Goal: Transaction & Acquisition: Purchase product/service

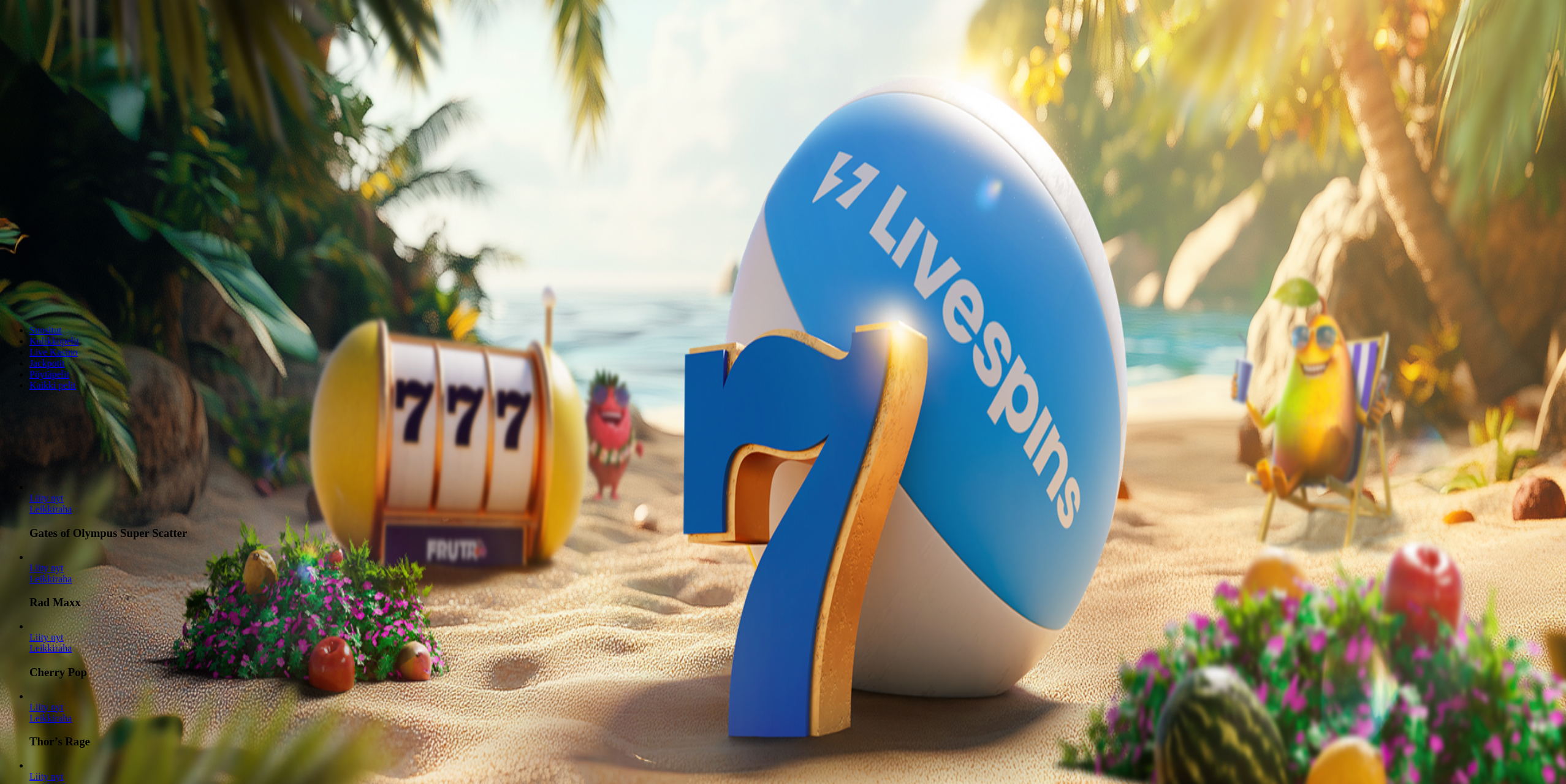
click at [92, 257] on input "***" at bounding box center [48, 263] width 87 height 13
type input "*"
type input "**"
click at [64, 293] on span "Talleta ja pelaa" at bounding box center [38, 297] width 55 height 9
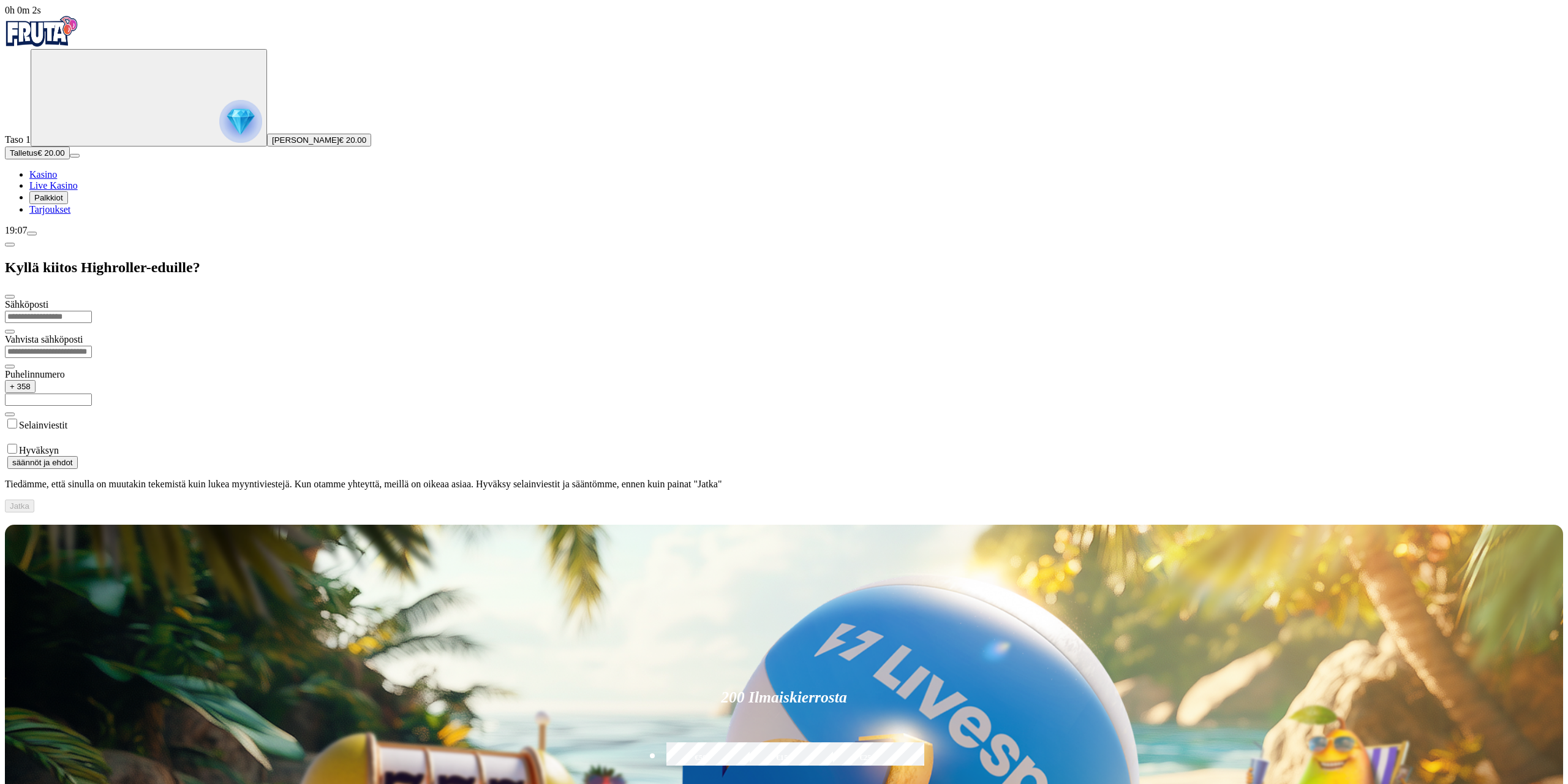
click at [91, 311] on input "email" at bounding box center [48, 317] width 87 height 13
type input "**********"
click at [59, 445] on label "Hyväksyn" at bounding box center [38, 450] width 40 height 10
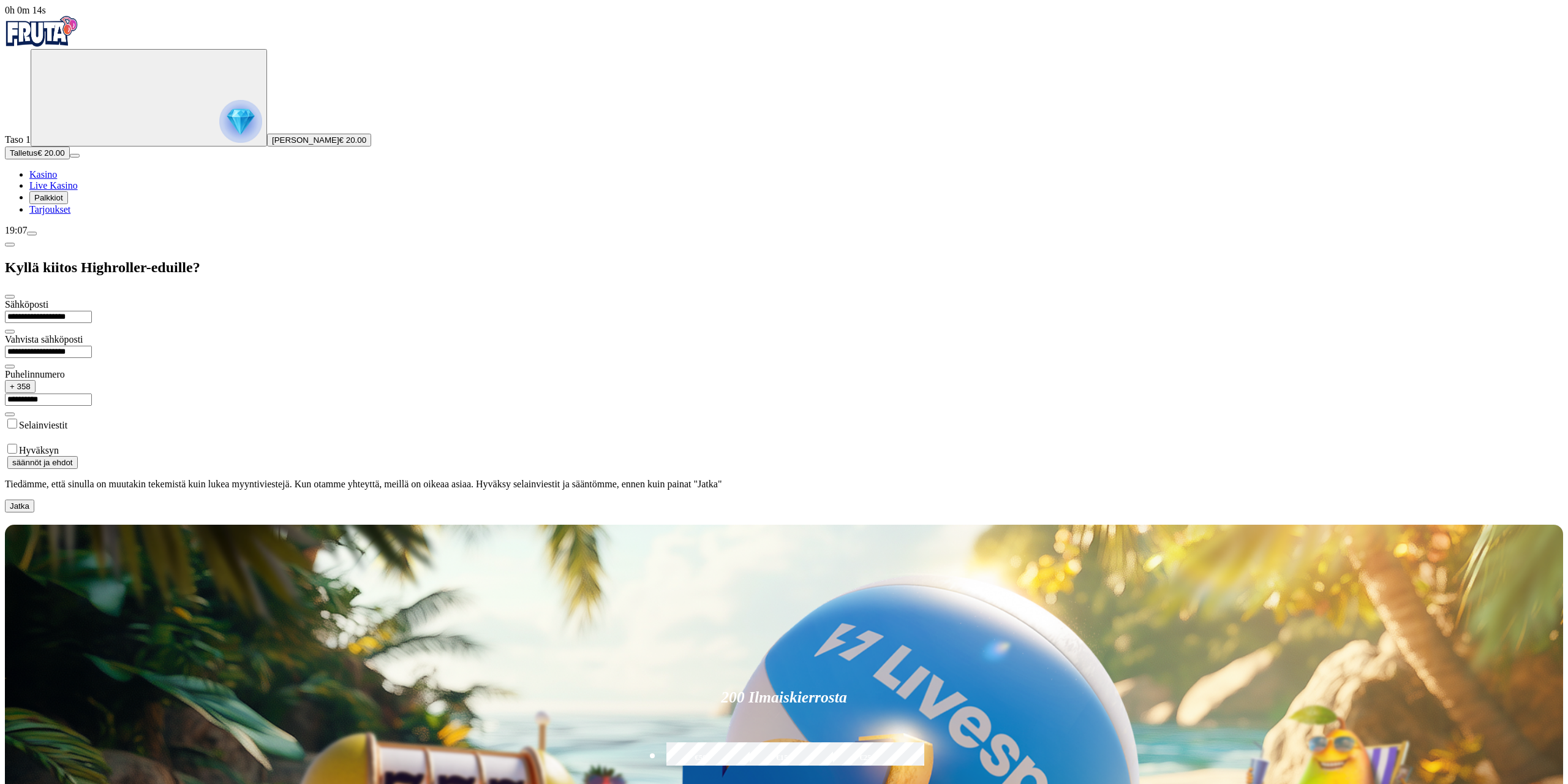
click at [67, 419] on label "Selainviestit" at bounding box center [43, 424] width 48 height 10
click at [34, 499] on button "Jatka" at bounding box center [20, 505] width 30 height 13
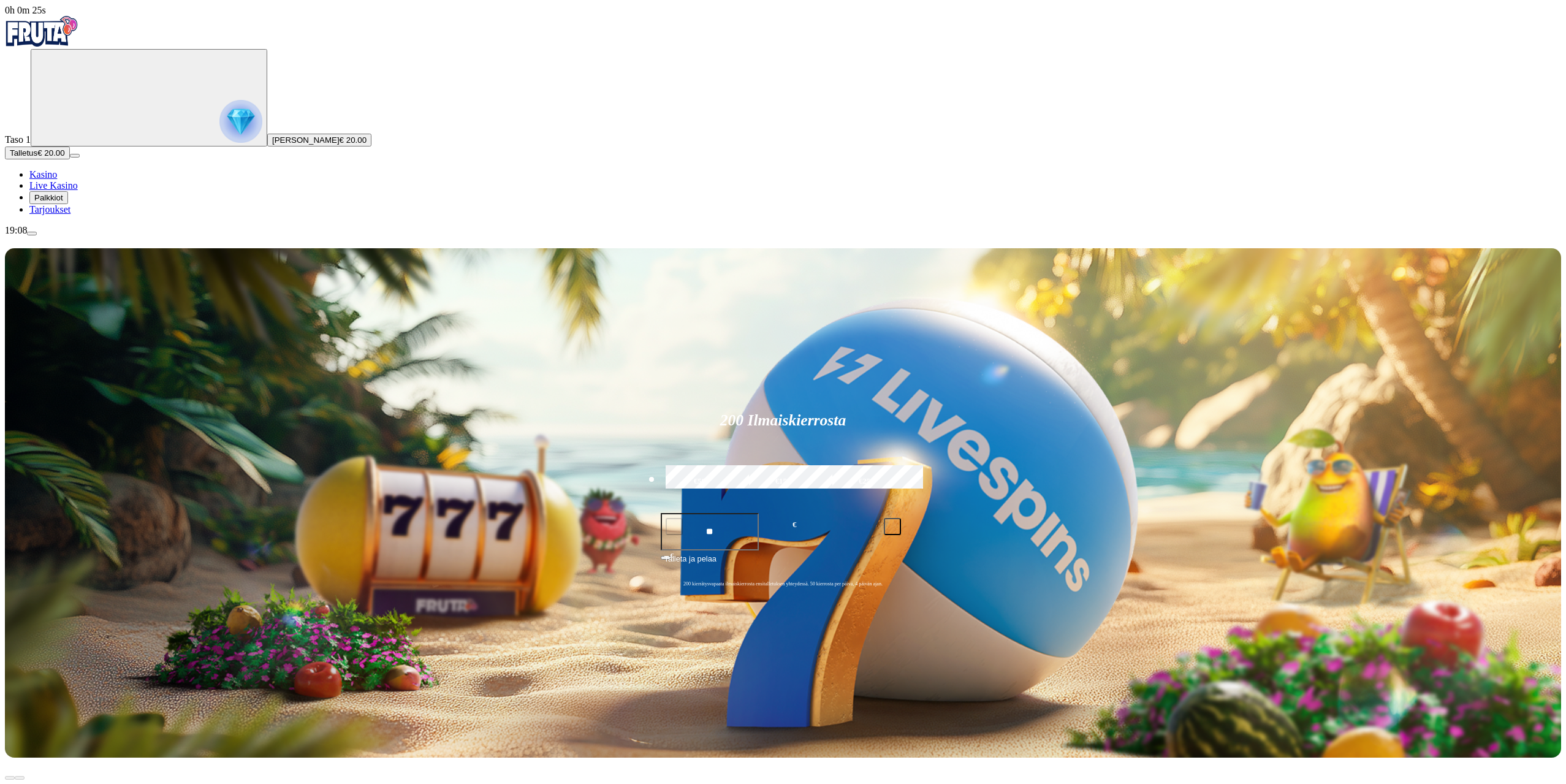
click at [68, 214] on span "Tarjoukset" at bounding box center [50, 209] width 41 height 10
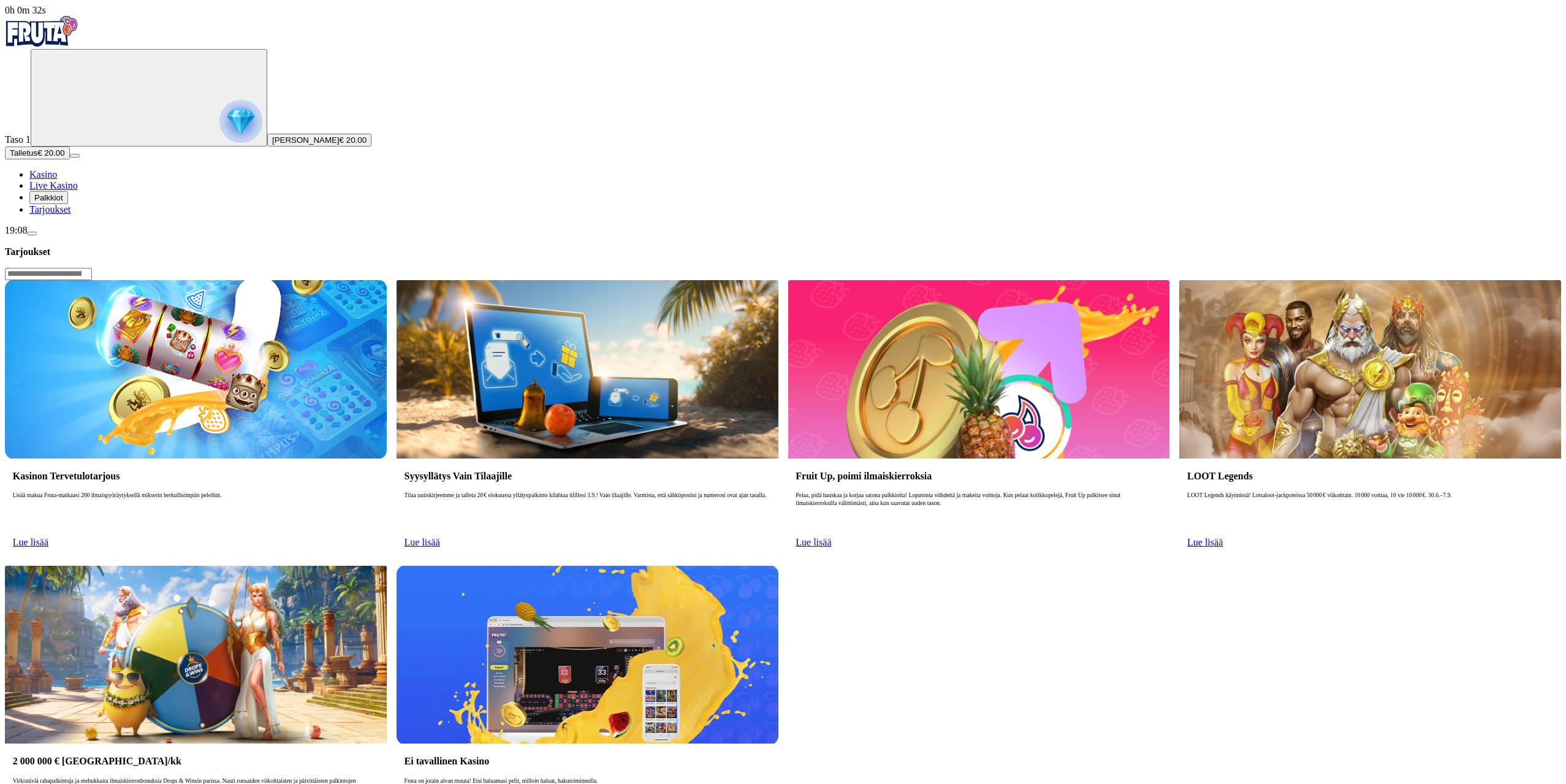
click at [49, 537] on link "Lue lisää" at bounding box center [30, 541] width 35 height 10
click at [304, 470] on h3 "Kasinon Tervetulotarjous" at bounding box center [196, 476] width 366 height 12
click at [49, 537] on span "Lue lisää" at bounding box center [30, 541] width 35 height 10
click at [63, 202] on span "Palkkiot" at bounding box center [49, 198] width 29 height 9
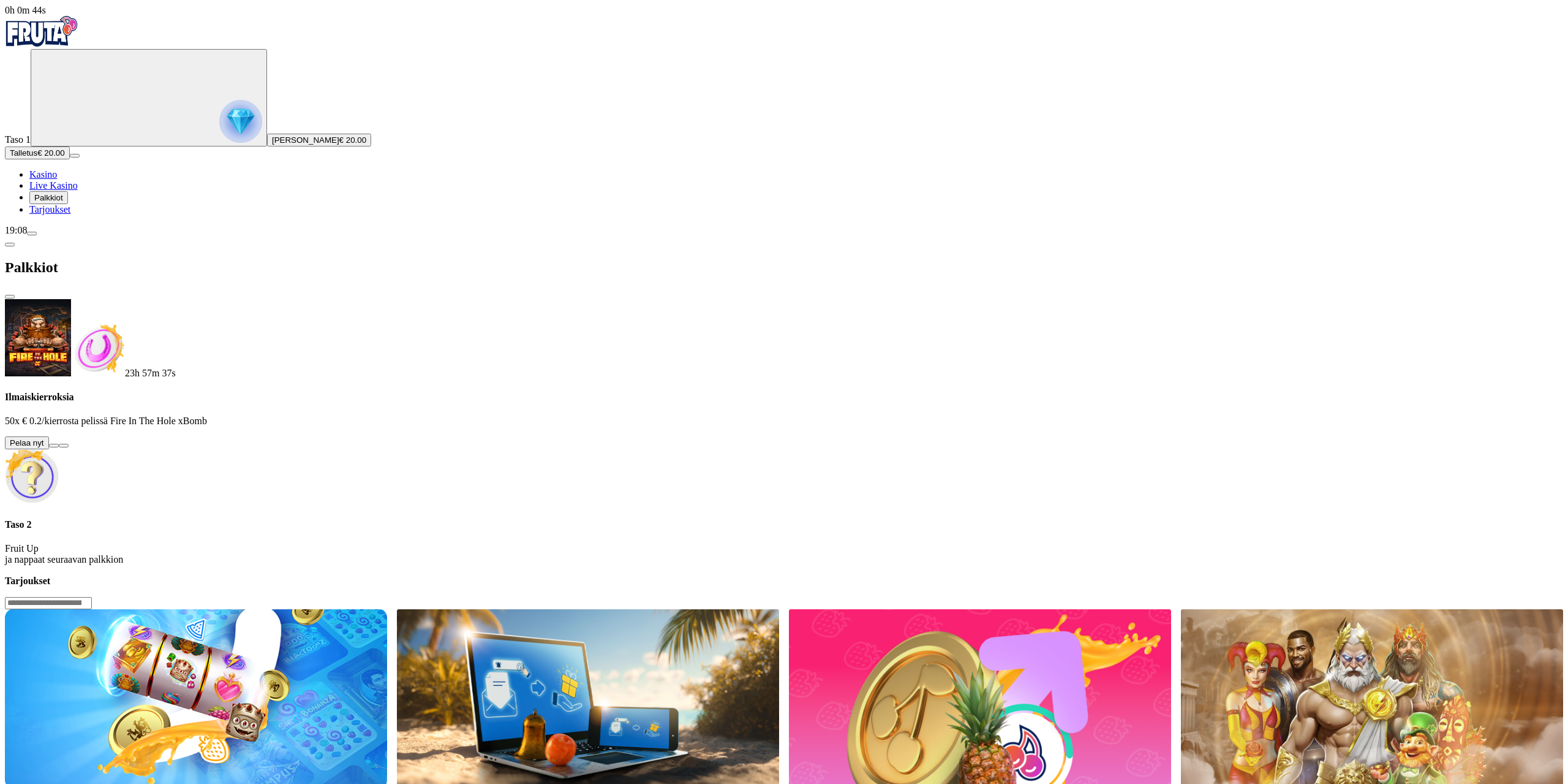
click at [59, 444] on button at bounding box center [54, 445] width 10 height 4
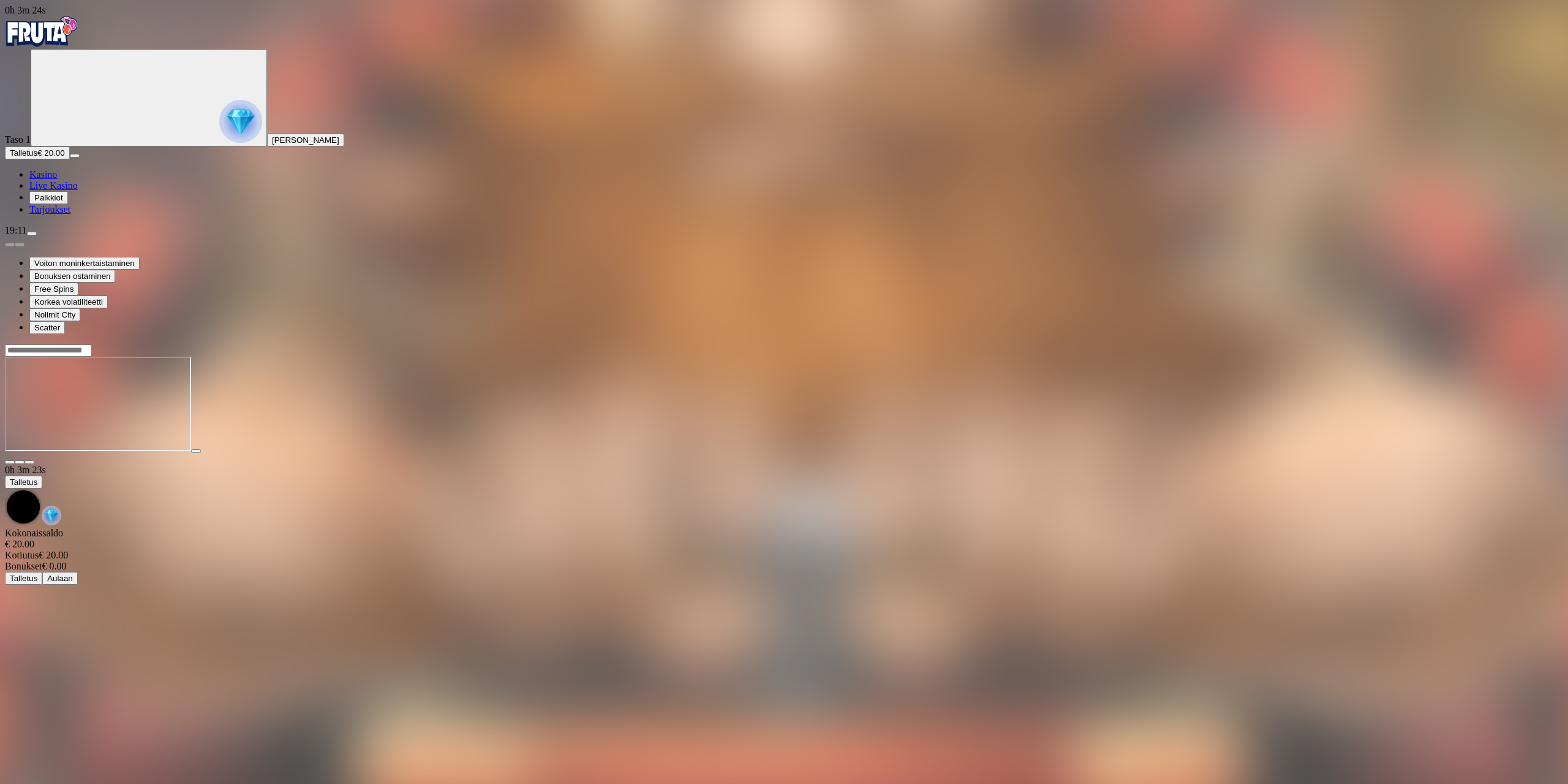
click at [71, 47] on img "Primary" at bounding box center [41, 31] width 74 height 31
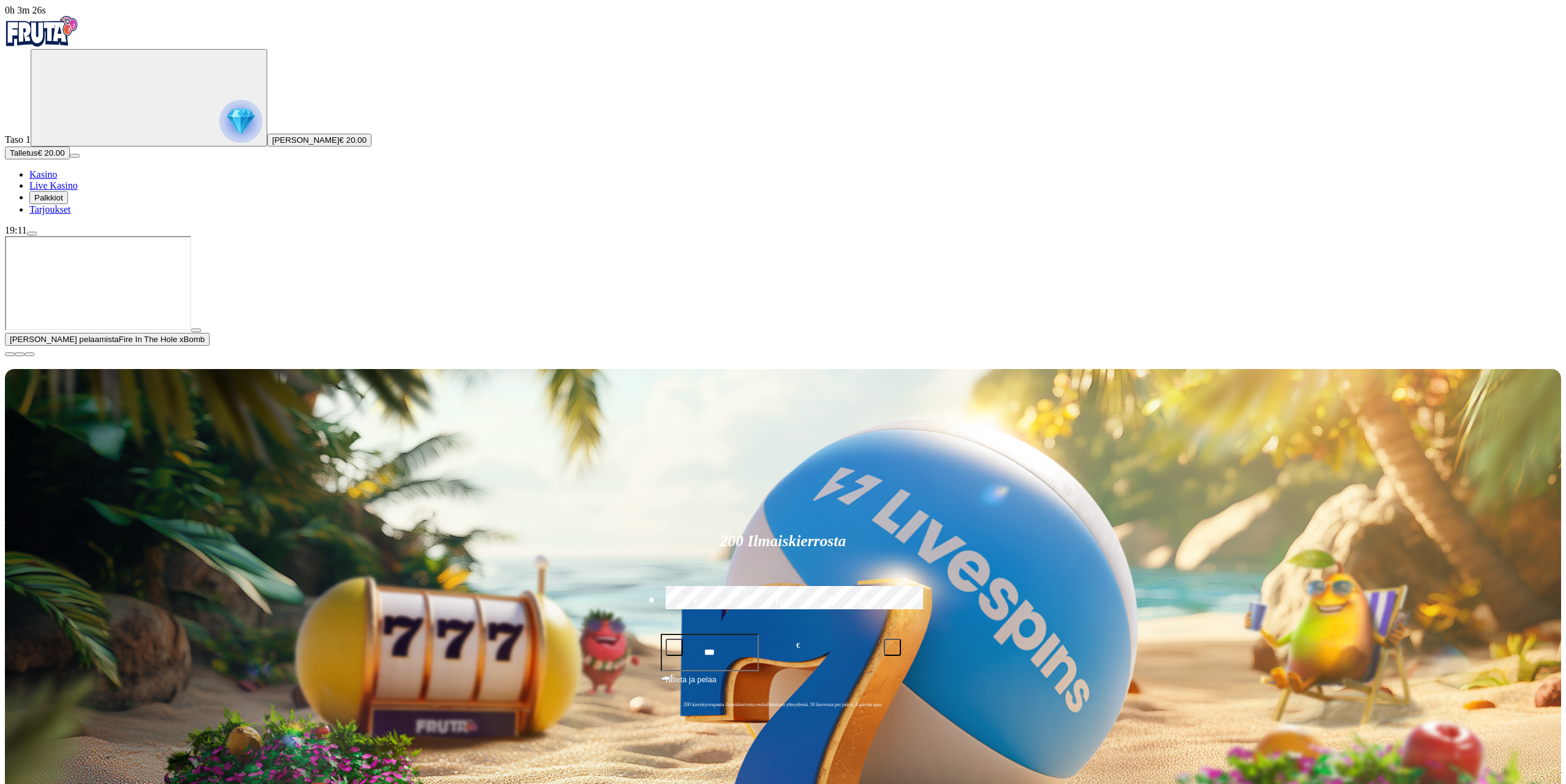
click at [68, 142] on icon "Primary" at bounding box center [127, 96] width 184 height 92
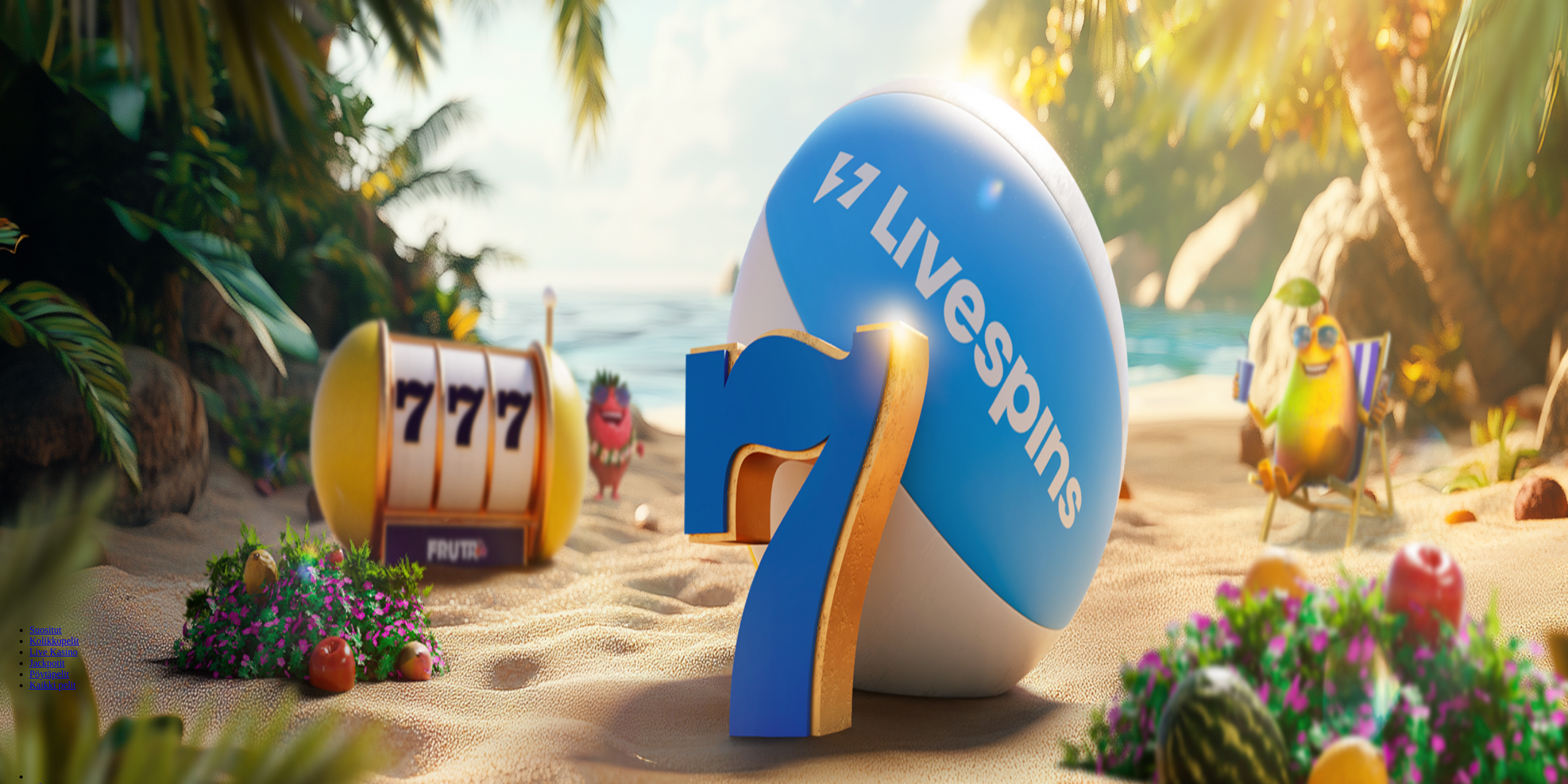
click at [669, 424] on div at bounding box center [784, 424] width 1558 height 0
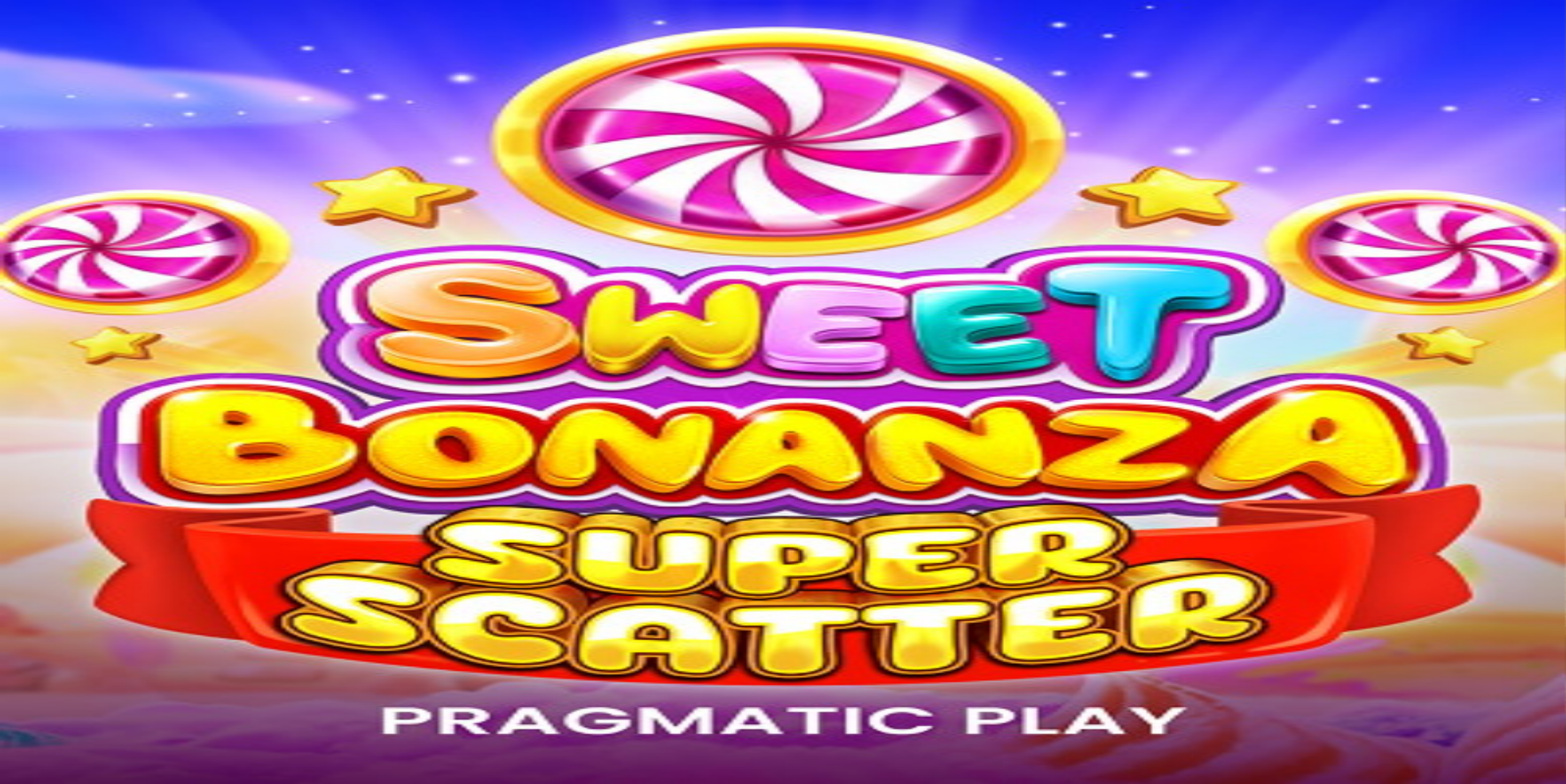
click at [92, 523] on input "Search" at bounding box center [48, 529] width 87 height 13
type input "**********"
click at [66, 642] on span "Pelaa nyt" at bounding box center [48, 646] width 36 height 10
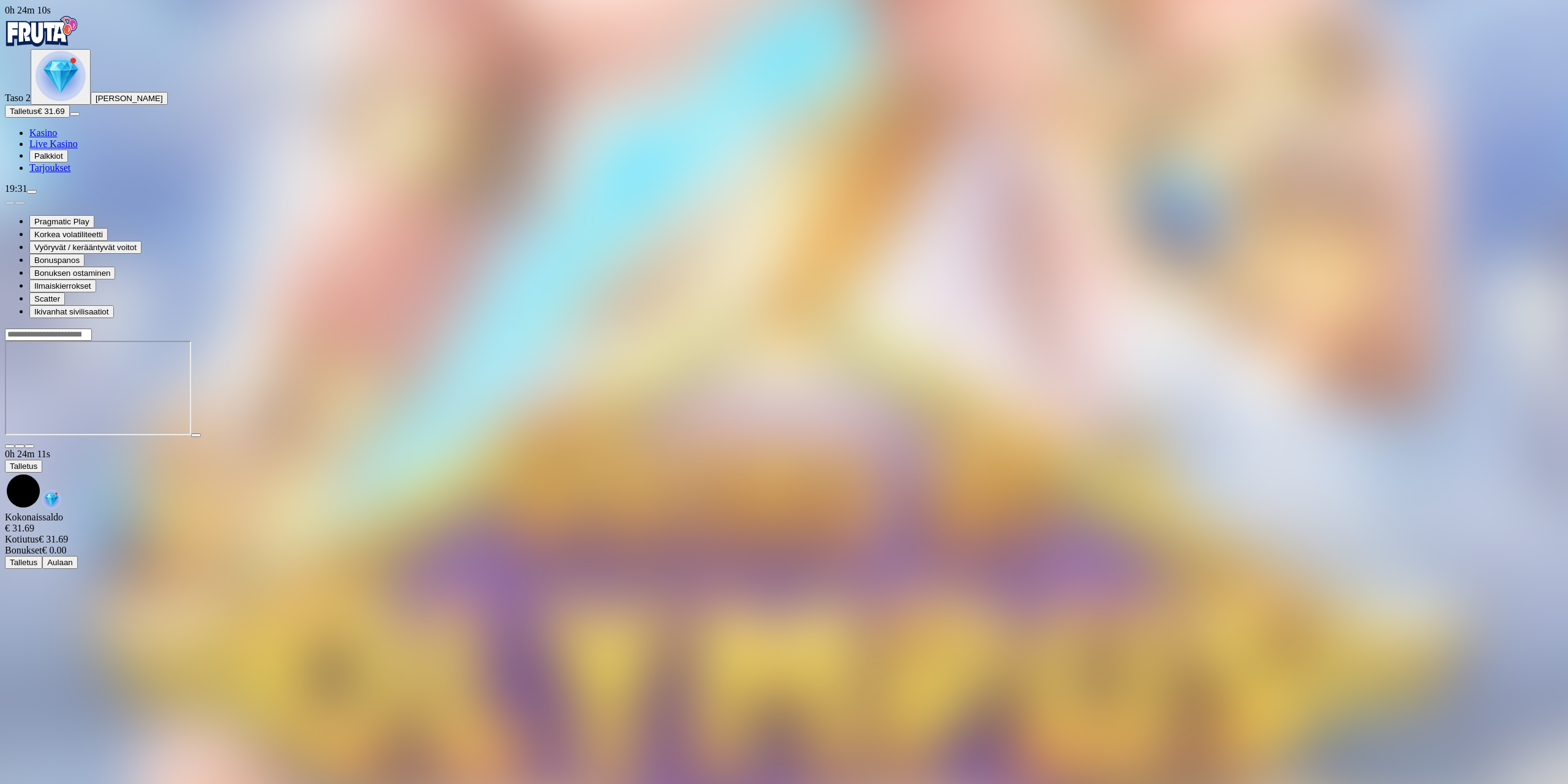
click at [63, 160] on span "Palkkiot" at bounding box center [48, 156] width 29 height 9
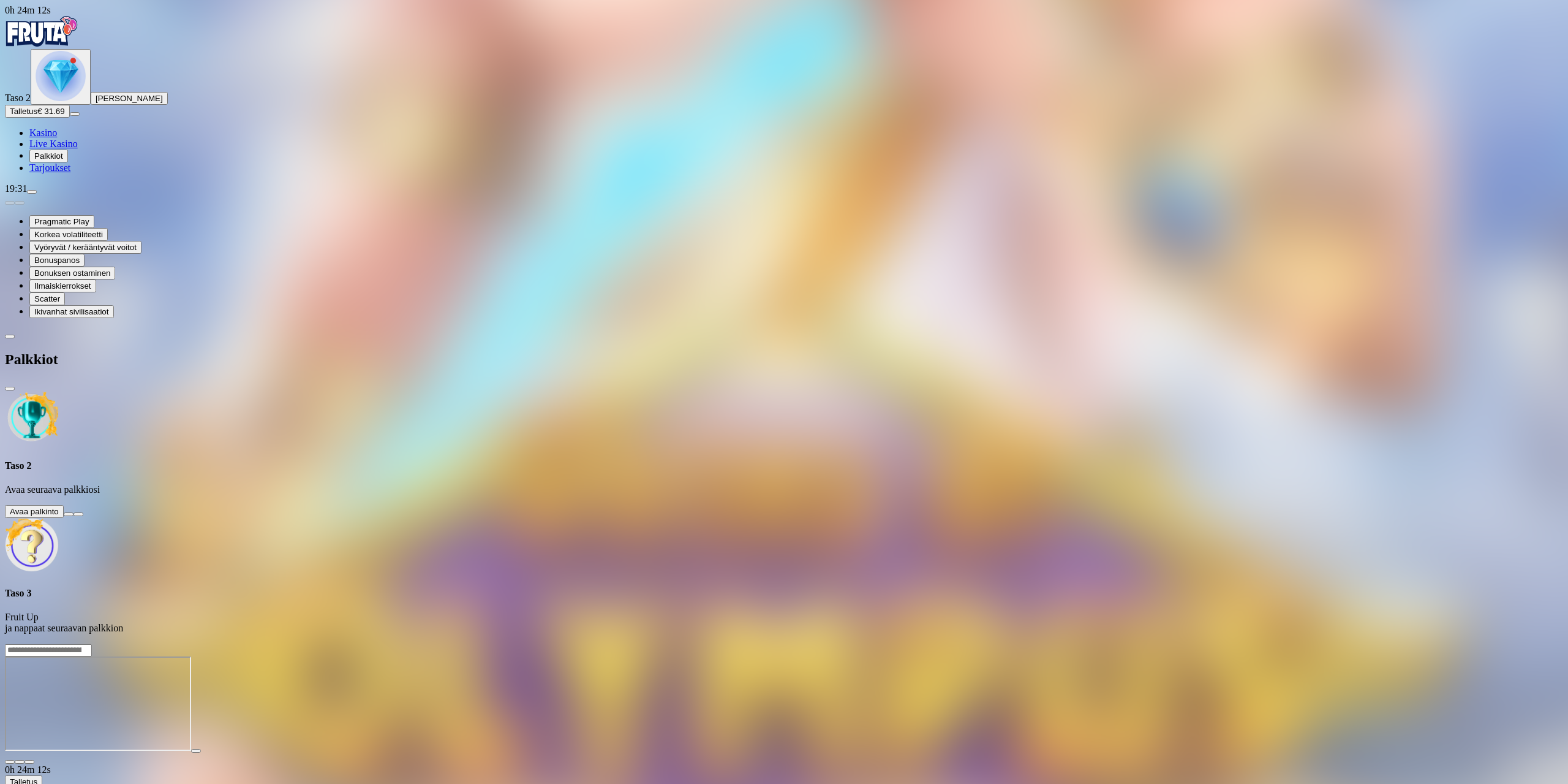
click at [74, 512] on button at bounding box center [68, 514] width 10 height 4
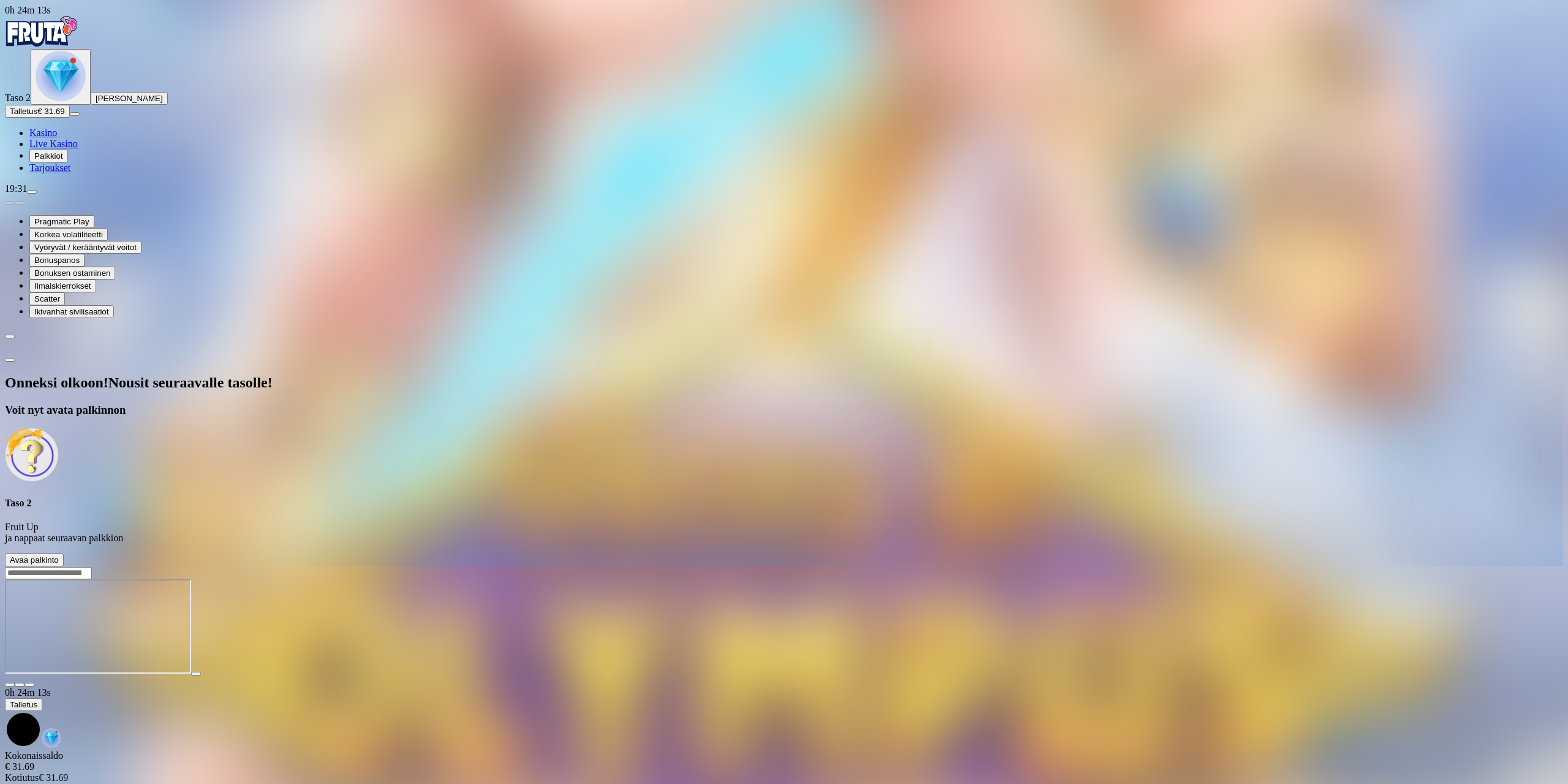
click at [63, 553] on button "Avaa palkinto" at bounding box center [34, 559] width 59 height 13
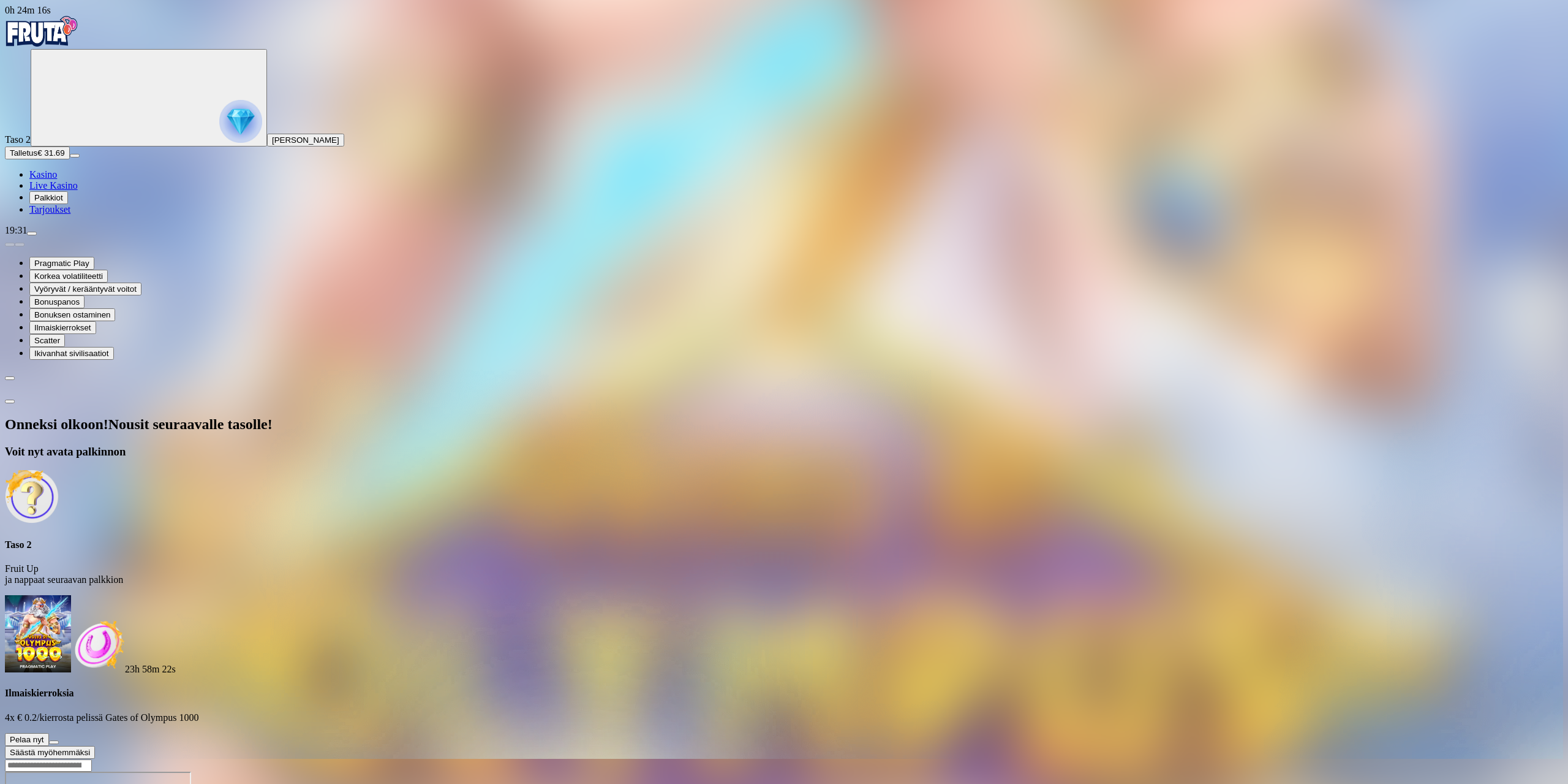
click at [59, 740] on button at bounding box center [54, 742] width 10 height 4
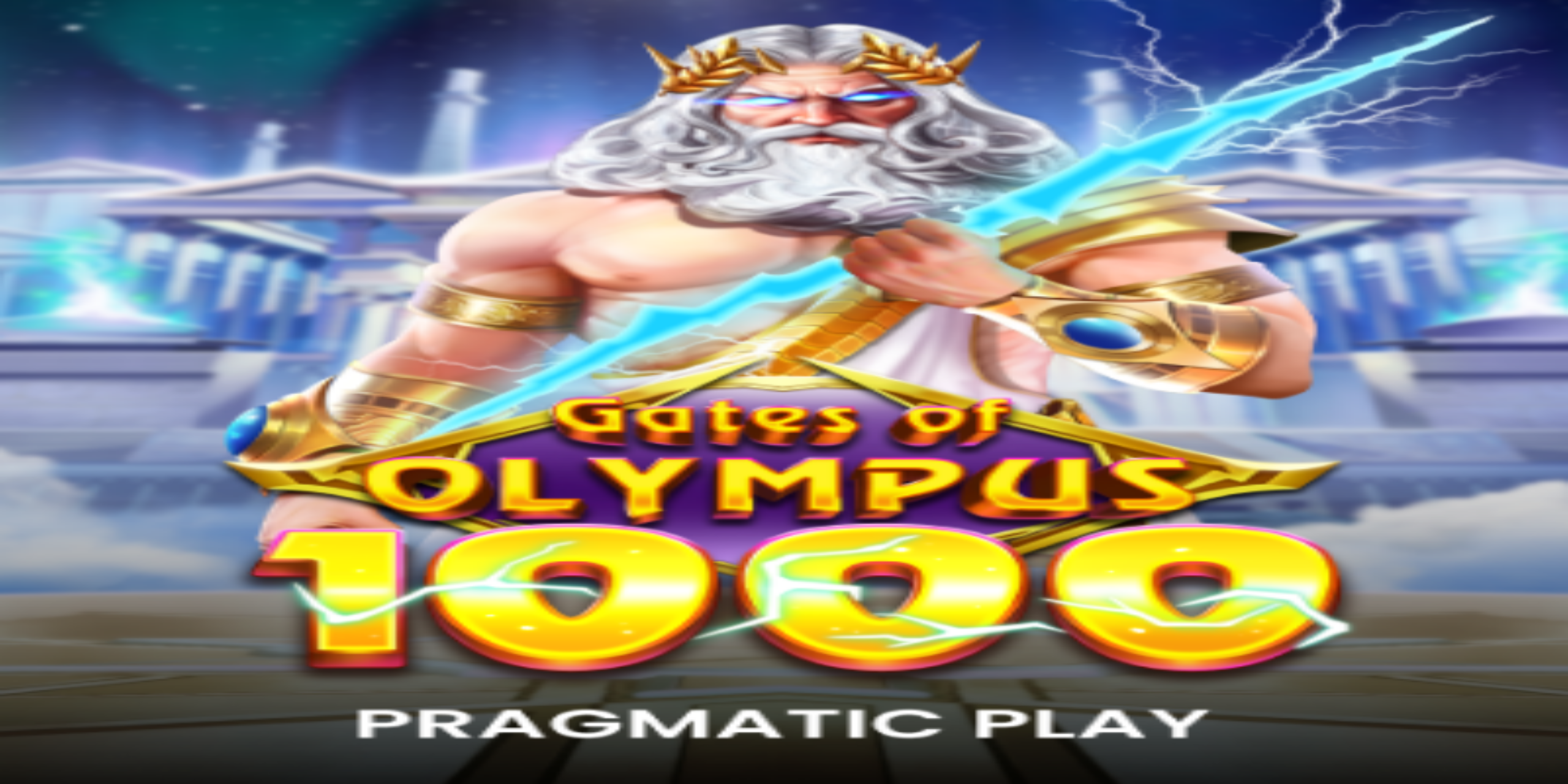
click at [78, 47] on img "Primary" at bounding box center [41, 31] width 74 height 31
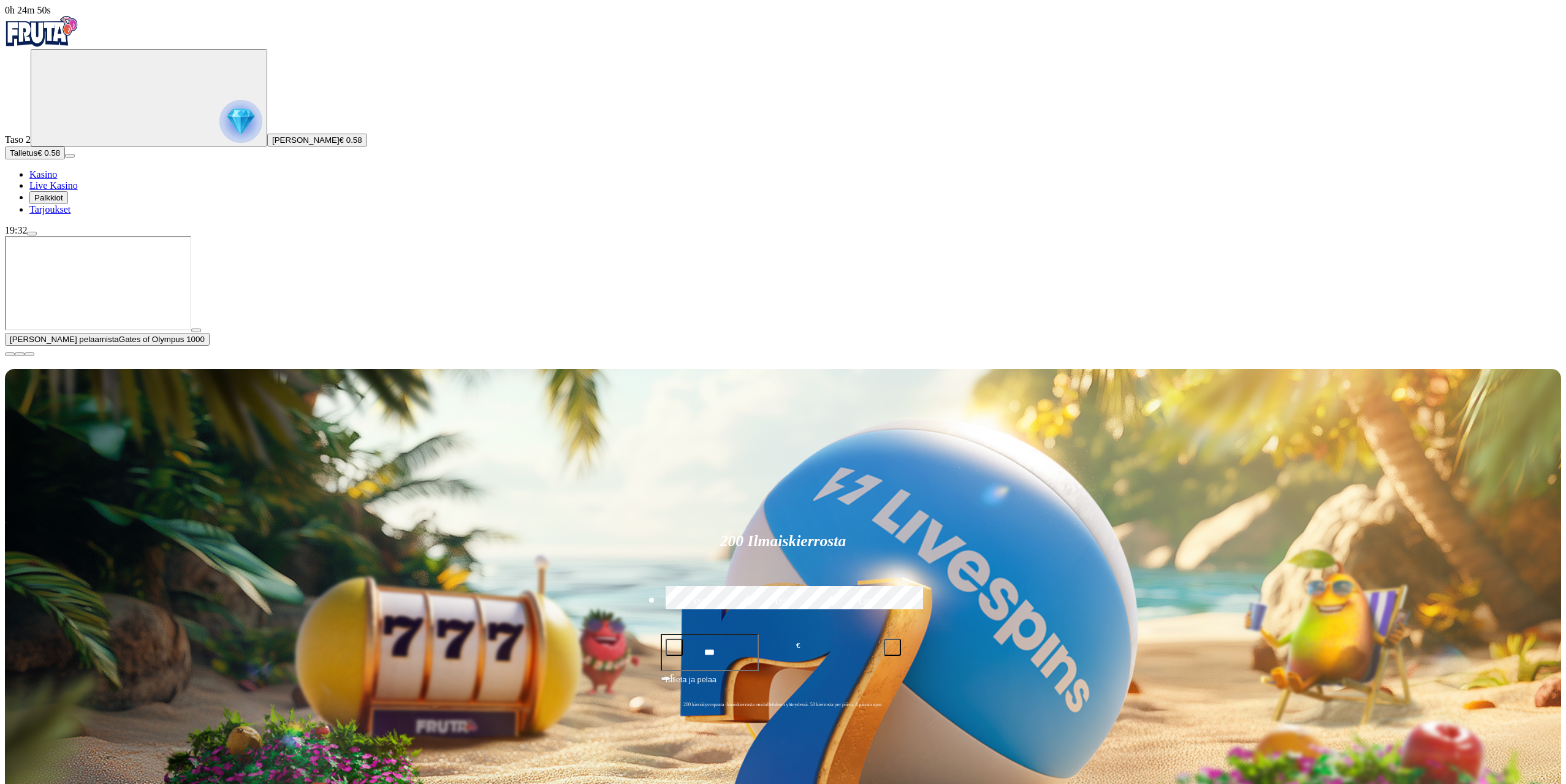
click at [70, 214] on span "Tarjoukset" at bounding box center [50, 209] width 41 height 10
